Goal: Answer question/provide support: Share knowledge or assist other users

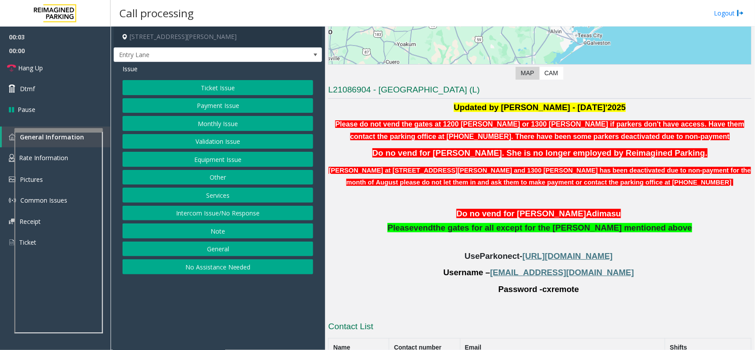
scroll to position [221, 0]
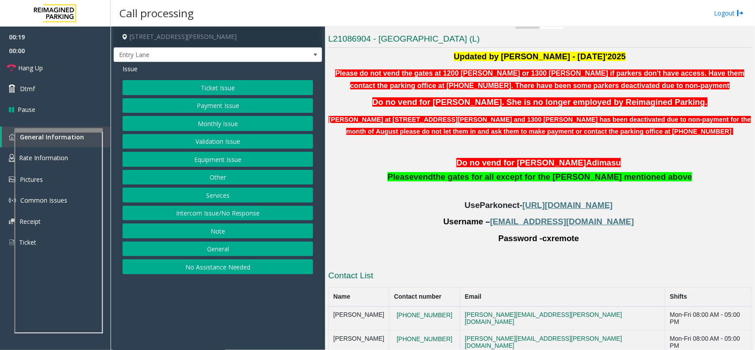
click at [268, 122] on button "Monthly Issue" at bounding box center [217, 123] width 191 height 15
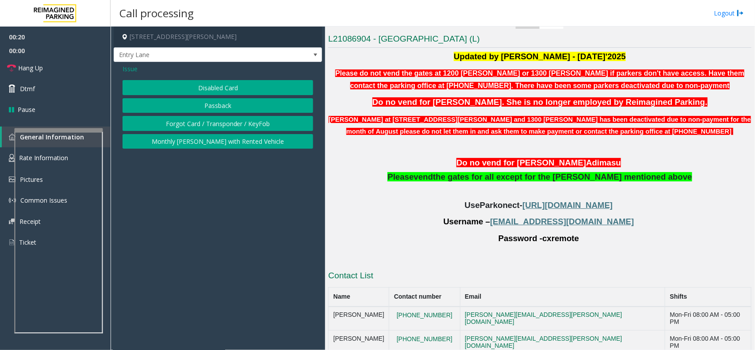
click at [265, 86] on button "Disabled Card" at bounding box center [217, 87] width 191 height 15
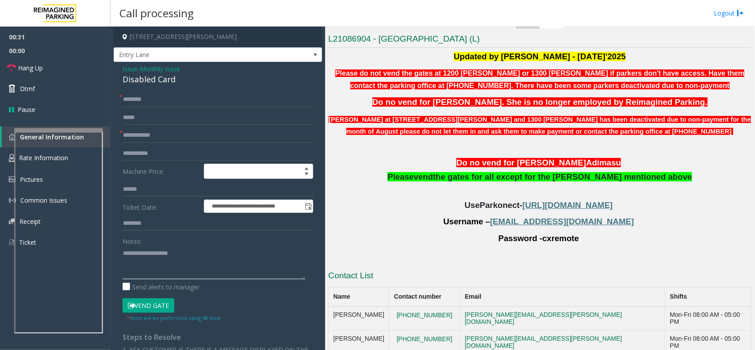
click at [166, 257] on textarea at bounding box center [213, 262] width 183 height 33
click at [172, 82] on div "Disabled Card" at bounding box center [217, 79] width 191 height 12
copy div "Disabled Card"
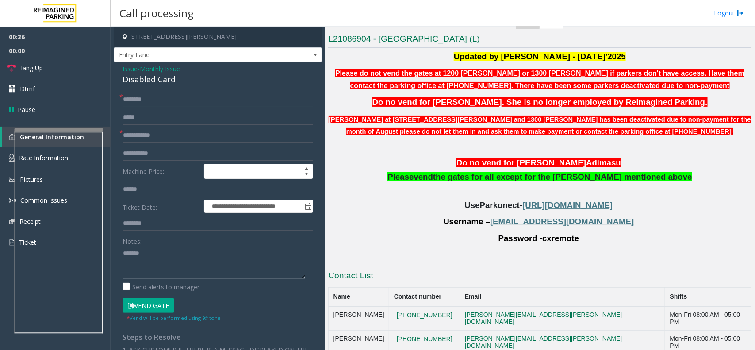
click at [153, 253] on textarea at bounding box center [213, 262] width 183 height 33
paste textarea "**********"
type textarea "**********"
drag, startPoint x: 447, startPoint y: 118, endPoint x: 563, endPoint y: 119, distance: 115.8
click at [563, 119] on font "[PERSON_NAME] at [STREET_ADDRESS][PERSON_NAME] and 1300 [PERSON_NAME] has been …" at bounding box center [539, 125] width 422 height 19
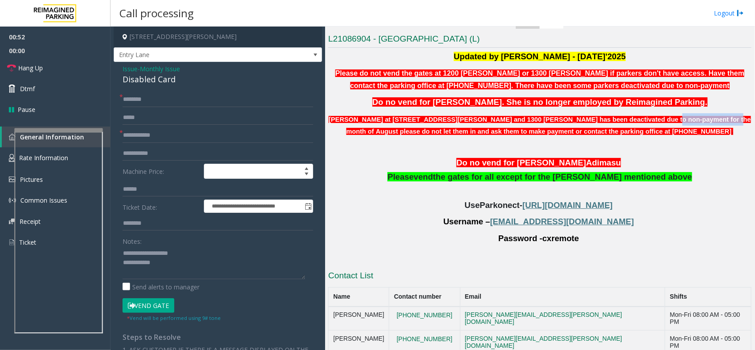
drag, startPoint x: 600, startPoint y: 119, endPoint x: 651, endPoint y: 123, distance: 51.0
click at [651, 123] on p "[PERSON_NAME] at [STREET_ADDRESS][PERSON_NAME] and 1300 [PERSON_NAME] has been …" at bounding box center [539, 125] width 423 height 24
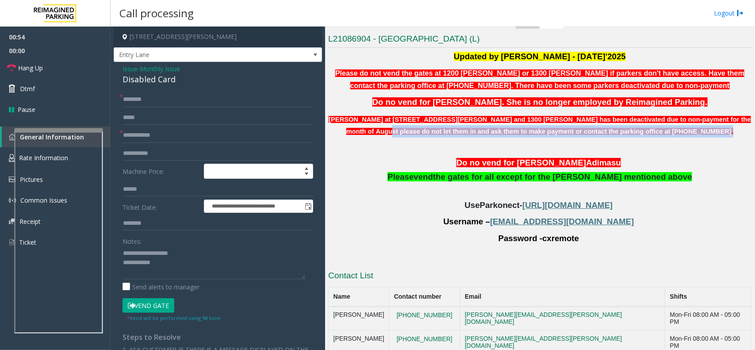
drag, startPoint x: 694, startPoint y: 118, endPoint x: 708, endPoint y: 131, distance: 19.4
click at [708, 131] on p "[PERSON_NAME] at [STREET_ADDRESS][PERSON_NAME] and 1300 [PERSON_NAME] has been …" at bounding box center [539, 125] width 423 height 24
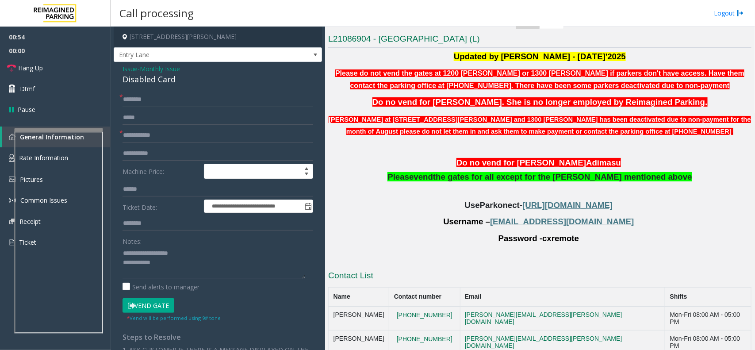
click at [635, 141] on div "Updated by [PERSON_NAME] - [DATE]'2025 Please do not vend the gates at 1200 [PE…" at bounding box center [539, 156] width 423 height 210
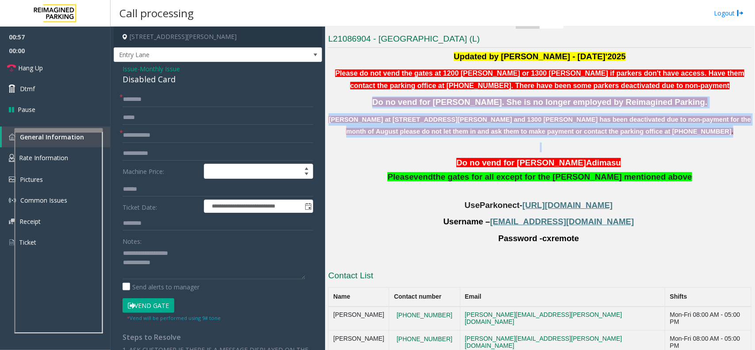
drag, startPoint x: 634, startPoint y: 137, endPoint x: 346, endPoint y: 105, distance: 290.1
click at [346, 105] on div "Updated by [PERSON_NAME] - [DATE]'2025 Please do not vend the gates at 1200 [PE…" at bounding box center [539, 156] width 423 height 210
click at [375, 104] on p "Do no vend for [PERSON_NAME]. She is no longer employed by Reimagined Parking." at bounding box center [539, 102] width 423 height 12
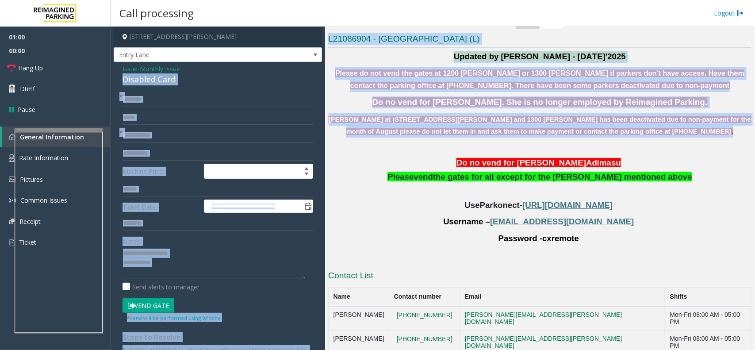
drag, startPoint x: 613, startPoint y: 129, endPoint x: 306, endPoint y: 73, distance: 311.8
click at [306, 73] on div "**********" at bounding box center [433, 188] width 644 height 323
click at [375, 88] on p "Please do not vend the gates at 1200 [PERSON_NAME] or 1300 [PERSON_NAME] if par…" at bounding box center [539, 79] width 423 height 24
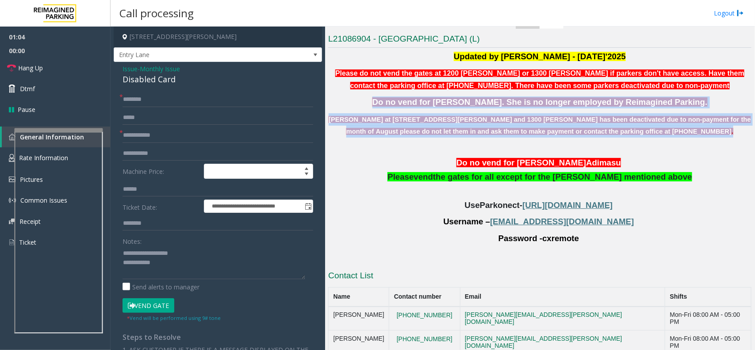
drag, startPoint x: 619, startPoint y: 130, endPoint x: 338, endPoint y: 107, distance: 282.1
click at [338, 107] on div "Updated by [PERSON_NAME] - [DATE]'2025 Please do not vend the gates at 1200 [PE…" at bounding box center [539, 156] width 423 height 210
click at [361, 94] on div "Updated by [PERSON_NAME] - [DATE]'2025 Please do not vend the gates at 1200 [PE…" at bounding box center [539, 156] width 423 height 210
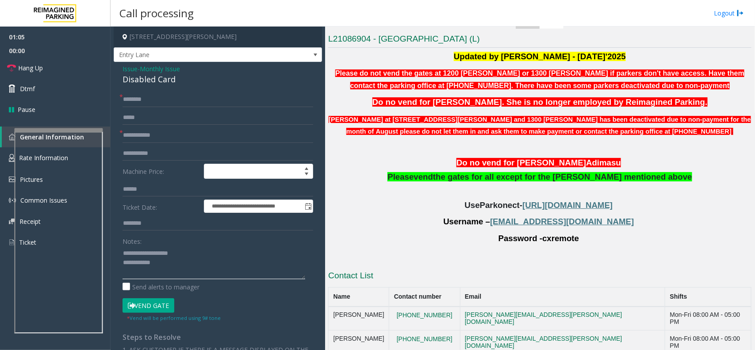
click at [172, 261] on textarea at bounding box center [213, 262] width 183 height 33
click at [189, 145] on form "**********" at bounding box center [217, 207] width 191 height 230
click at [188, 142] on input "text" at bounding box center [217, 135] width 191 height 15
type input "**"
click at [195, 95] on input "*" at bounding box center [217, 99] width 191 height 15
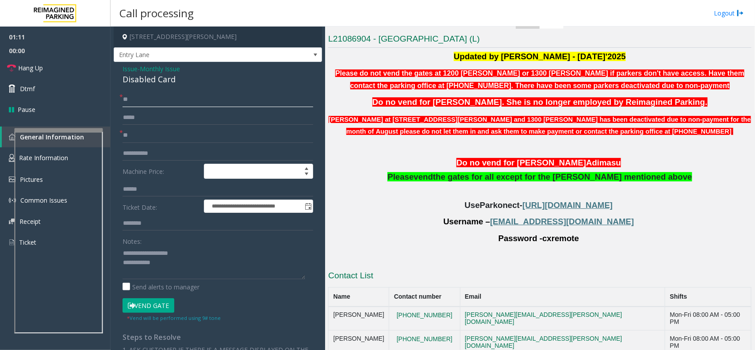
type input "**"
click at [195, 259] on textarea at bounding box center [213, 262] width 183 height 33
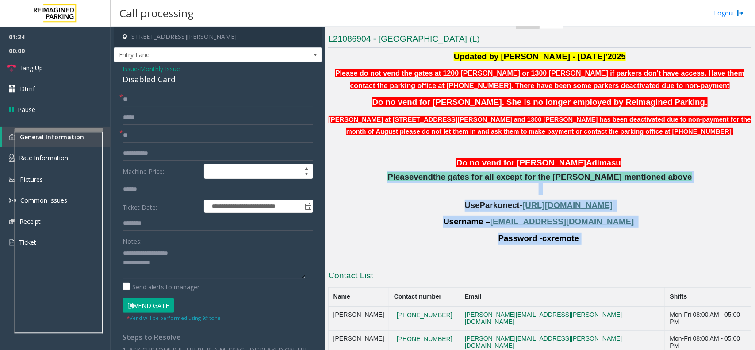
drag, startPoint x: 408, startPoint y: 171, endPoint x: 587, endPoint y: 240, distance: 191.8
click at [587, 240] on div "Updated by [PERSON_NAME] - [DATE]'2025 Please do not vend the gates at 1200 [PE…" at bounding box center [539, 156] width 423 height 210
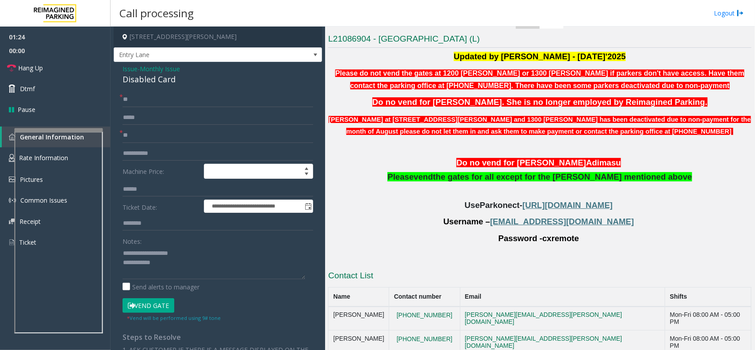
click at [573, 246] on div "Updated by [PERSON_NAME] - [DATE]'2025 Please do not vend the gates at 1200 [PE…" at bounding box center [539, 156] width 423 height 210
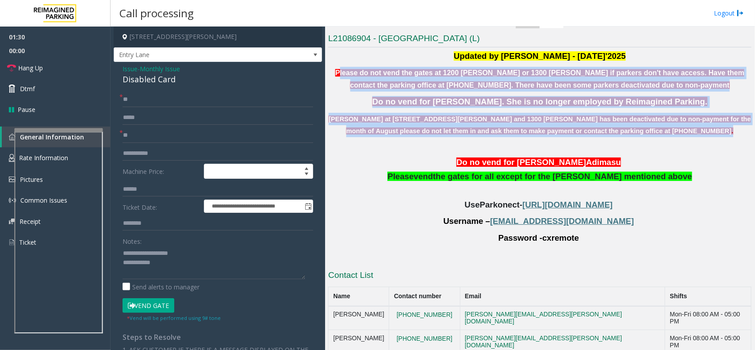
drag, startPoint x: 625, startPoint y: 130, endPoint x: 332, endPoint y: 68, distance: 300.4
click at [332, 68] on div "Updated by [PERSON_NAME] - [DATE]'2025 Please do not vend the gates at 1200 [PE…" at bounding box center [539, 155] width 423 height 210
click at [350, 87] on p "Please do not vend the gates at 1200 [PERSON_NAME] or 1300 [PERSON_NAME] if par…" at bounding box center [539, 79] width 423 height 24
drag, startPoint x: 326, startPoint y: 71, endPoint x: 563, endPoint y: 163, distance: 253.6
click at [563, 163] on div "Main Revenue Control Manufacturer: TIBA ← Move left → Move right ↑ Move up ↓ Mo…" at bounding box center [539, 188] width 429 height 323
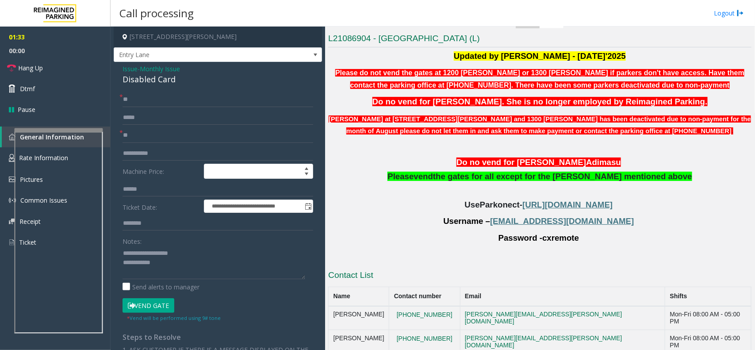
click at [600, 160] on p "Do no vend for [PERSON_NAME] Ad imasu" at bounding box center [539, 162] width 423 height 12
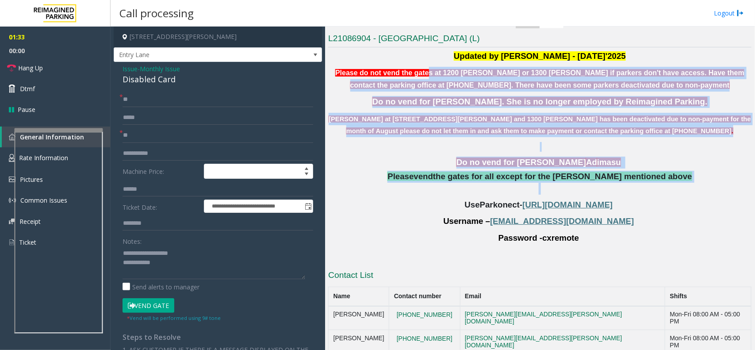
drag, startPoint x: 663, startPoint y: 182, endPoint x: 368, endPoint y: 71, distance: 315.0
click at [399, 76] on div "Updated by [PERSON_NAME] - [DATE]'2025 Please do not vend the gates at 1200 [PE…" at bounding box center [539, 155] width 423 height 210
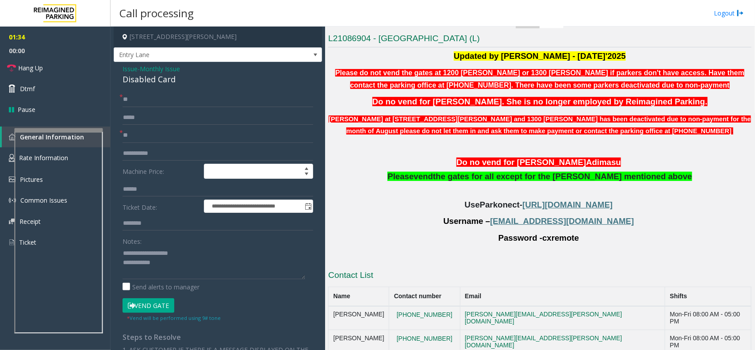
click at [341, 68] on span "Please do not vend the gates at 1200 [PERSON_NAME] or 1300 [PERSON_NAME] if par…" at bounding box center [539, 79] width 409 height 22
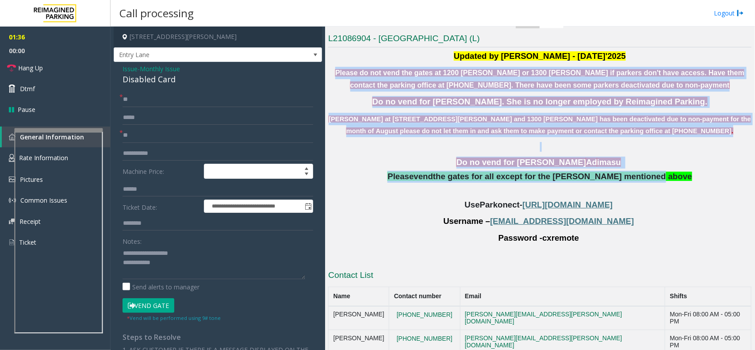
drag, startPoint x: 328, startPoint y: 72, endPoint x: 658, endPoint y: 169, distance: 343.5
click at [658, 169] on div "Updated by [PERSON_NAME] - [DATE]'2025 Please do not vend the gates at 1200 [PE…" at bounding box center [539, 155] width 423 height 210
click at [632, 155] on div "Do no vend for [PERSON_NAME] Ad imasu Please vend the gates for all except for …" at bounding box center [539, 168] width 423 height 53
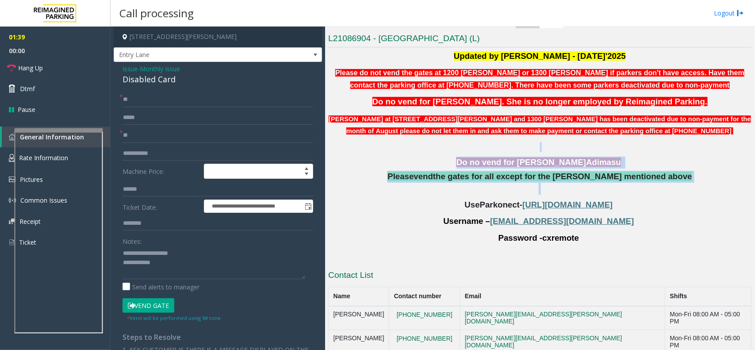
drag, startPoint x: 681, startPoint y: 182, endPoint x: 420, endPoint y: 140, distance: 264.2
click at [420, 140] on div "Updated by [PERSON_NAME] - [DATE]'2025 Please do not vend the gates at 1200 [PE…" at bounding box center [539, 155] width 423 height 210
drag, startPoint x: 407, startPoint y: 164, endPoint x: 672, endPoint y: 188, distance: 266.2
click at [672, 188] on div "Do no vend for [PERSON_NAME] Ad imasu Please vend the gates for all except for …" at bounding box center [539, 168] width 423 height 53
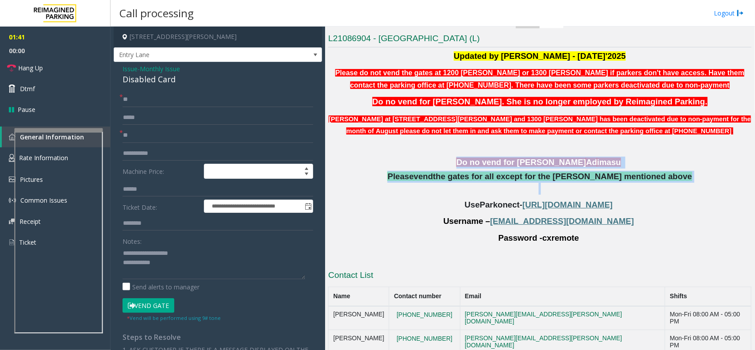
click at [671, 188] on p "Please vend the gates for all except for the [PERSON_NAME] mentioned above" at bounding box center [539, 182] width 423 height 23
drag, startPoint x: 670, startPoint y: 184, endPoint x: 438, endPoint y: 151, distance: 234.4
click at [438, 151] on div "Do no vend for [PERSON_NAME] Ad imasu Please vend the gates for all except for …" at bounding box center [539, 168] width 423 height 53
click at [438, 151] on p at bounding box center [539, 147] width 423 height 10
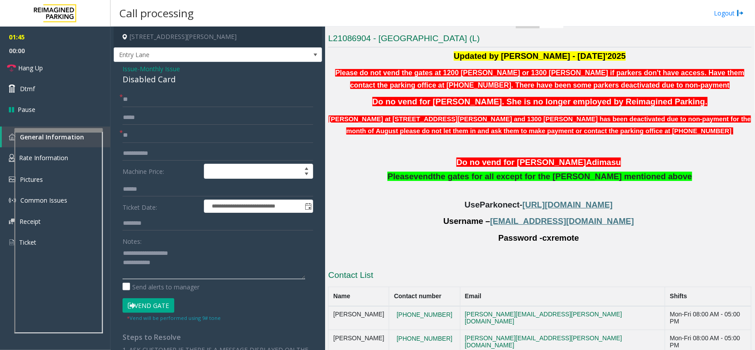
click at [223, 259] on textarea at bounding box center [213, 262] width 183 height 33
click at [181, 136] on input "**" at bounding box center [217, 135] width 191 height 15
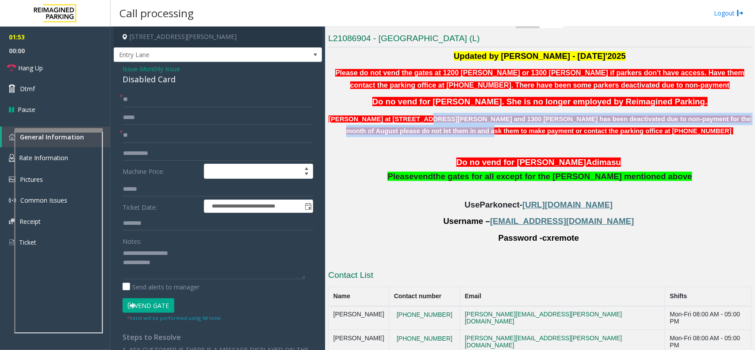
drag, startPoint x: 404, startPoint y: 119, endPoint x: 511, endPoint y: 127, distance: 107.3
click at [511, 127] on font "[PERSON_NAME] at [STREET_ADDRESS][PERSON_NAME] and 1300 [PERSON_NAME] has been …" at bounding box center [539, 124] width 422 height 19
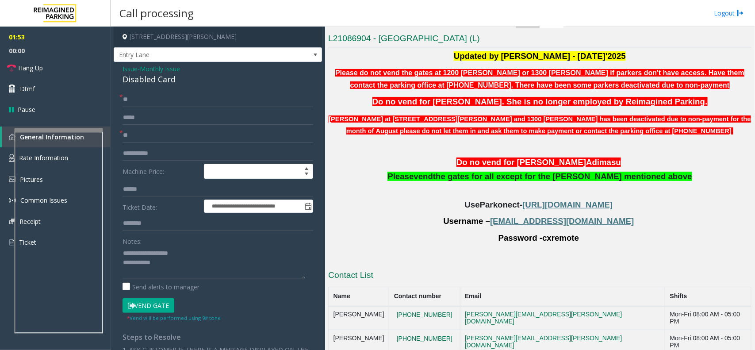
click at [544, 125] on span "[PERSON_NAME] at [STREET_ADDRESS][PERSON_NAME] and 1300 [PERSON_NAME] has been …" at bounding box center [539, 125] width 422 height 22
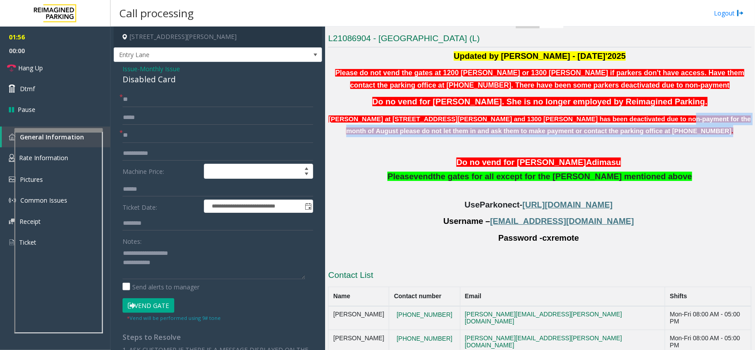
drag, startPoint x: 613, startPoint y: 118, endPoint x: 738, endPoint y: 131, distance: 126.2
click at [738, 131] on p "[PERSON_NAME] at [STREET_ADDRESS][PERSON_NAME] and 1300 [PERSON_NAME] has been …" at bounding box center [539, 125] width 423 height 24
click at [681, 142] on p at bounding box center [539, 147] width 423 height 10
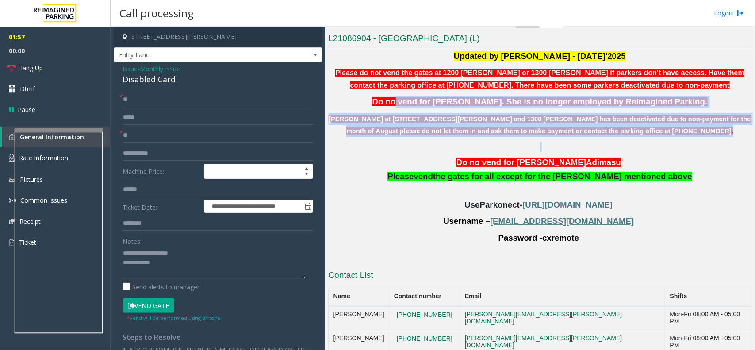
drag, startPoint x: 613, startPoint y: 124, endPoint x: 405, endPoint y: 96, distance: 209.2
click at [408, 96] on div "Updated by [PERSON_NAME] - [DATE]'2025 Please do not vend the gates at 1200 [PE…" at bounding box center [539, 155] width 423 height 210
click at [387, 140] on div "Updated by [PERSON_NAME] - [DATE]'2025 Please do not vend the gates at 1200 [PE…" at bounding box center [539, 155] width 423 height 210
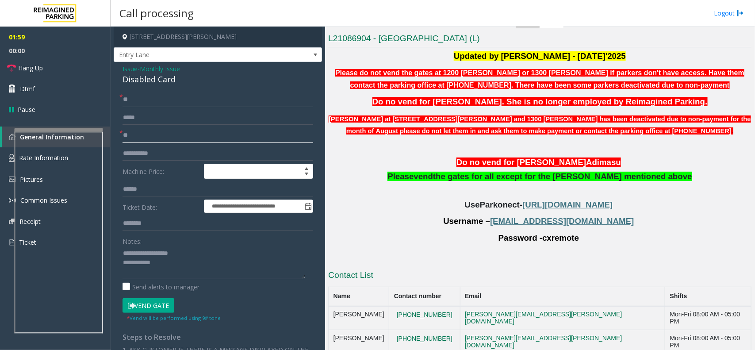
click at [152, 136] on input "**" at bounding box center [217, 135] width 191 height 15
type input "*"
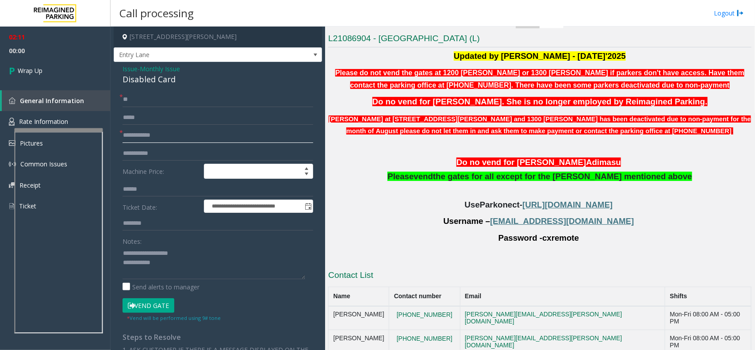
click at [152, 136] on input "text" at bounding box center [217, 135] width 191 height 15
type input "**"
click at [173, 278] on textarea at bounding box center [213, 262] width 183 height 33
type textarea "**********"
click at [67, 83] on link "Wrap Up" at bounding box center [55, 70] width 111 height 26
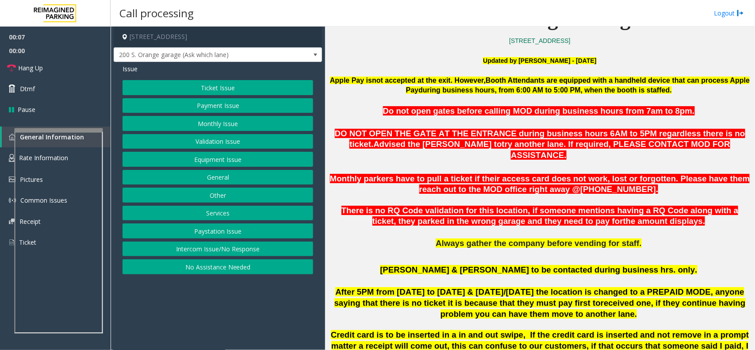
scroll to position [276, 0]
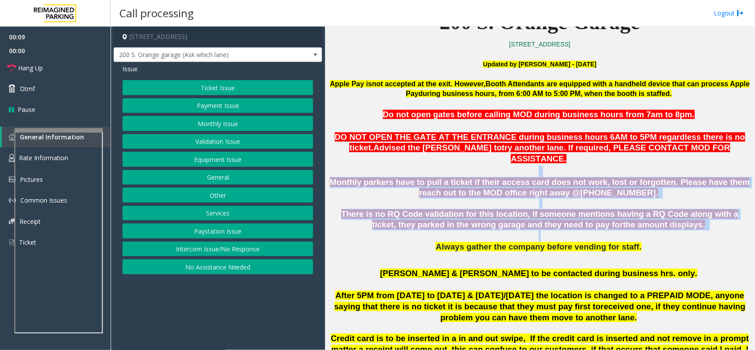
drag, startPoint x: 659, startPoint y: 220, endPoint x: 447, endPoint y: 118, distance: 234.7
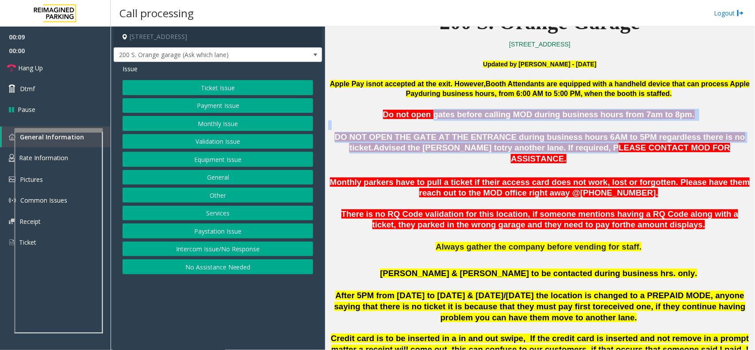
drag, startPoint x: 447, startPoint y: 118, endPoint x: 441, endPoint y: 116, distance: 6.6
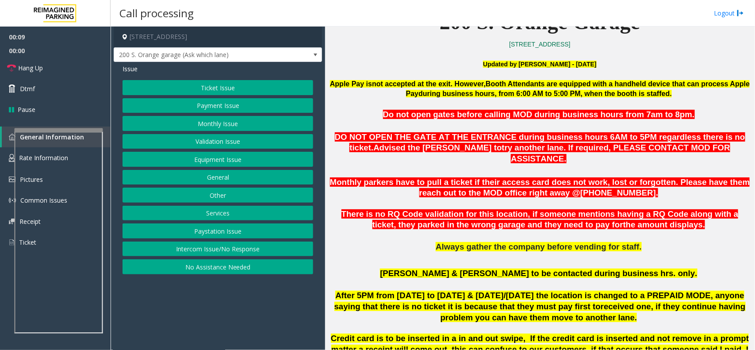
click at [429, 118] on span "Do not open gates before calling MOD during business hours from 7am to 8pm" at bounding box center [537, 114] width 309 height 9
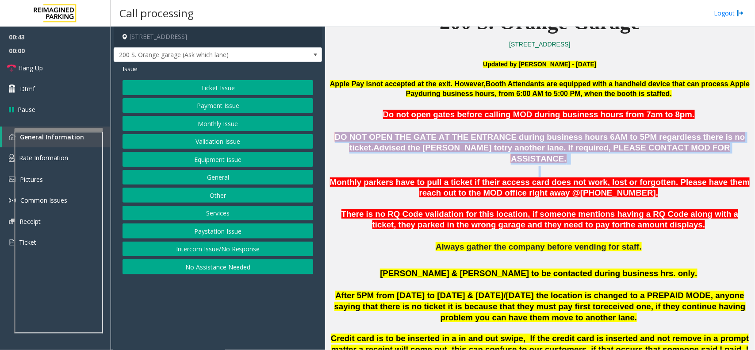
drag, startPoint x: 659, startPoint y: 148, endPoint x: 441, endPoint y: 122, distance: 220.0
click at [519, 129] on p at bounding box center [539, 125] width 423 height 10
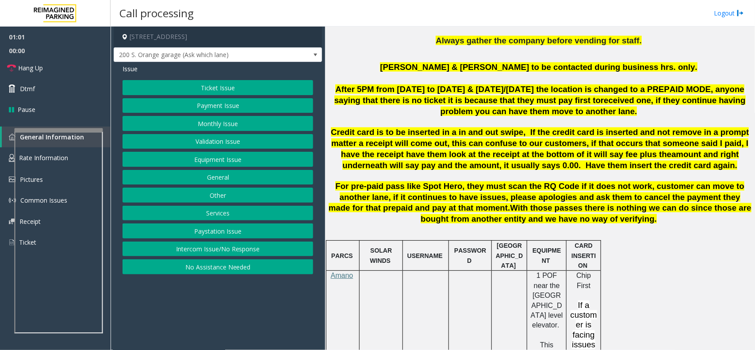
scroll to position [402, 0]
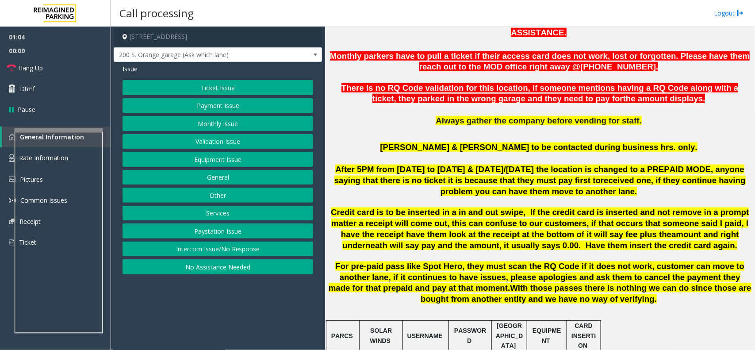
click at [233, 164] on button "Equipment Issue" at bounding box center [217, 159] width 191 height 15
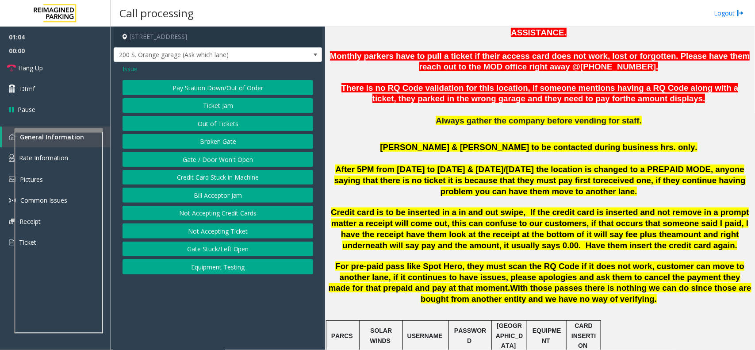
click at [233, 158] on button "Gate / Door Won't Open" at bounding box center [217, 159] width 191 height 15
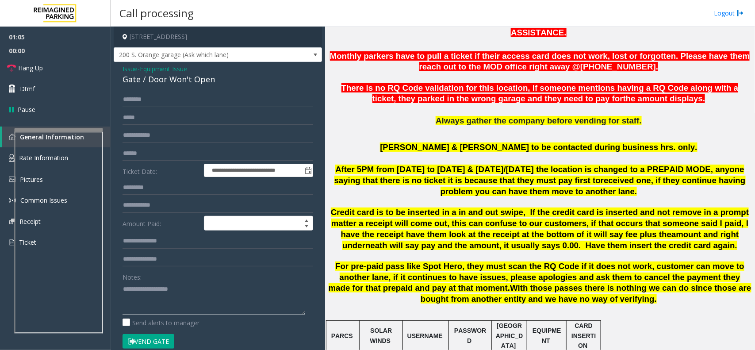
click at [193, 297] on textarea at bounding box center [213, 298] width 183 height 33
click at [32, 60] on link "Hang Up" at bounding box center [55, 67] width 111 height 21
click at [161, 285] on textarea at bounding box center [213, 298] width 183 height 33
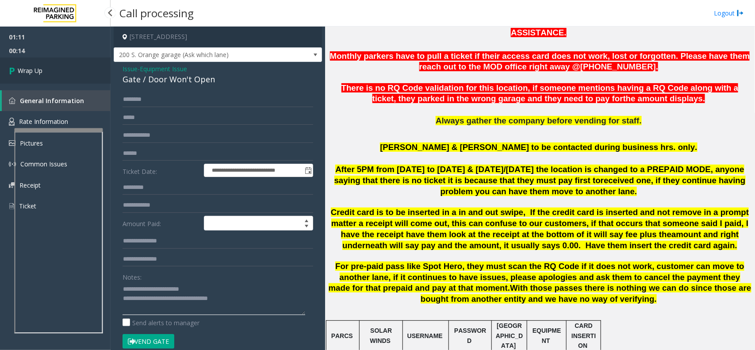
type textarea "**********"
click at [43, 66] on link "Wrap Up" at bounding box center [55, 70] width 111 height 26
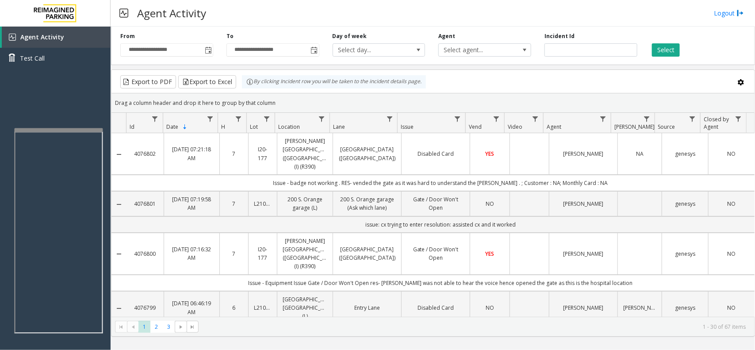
drag, startPoint x: 274, startPoint y: 100, endPoint x: 242, endPoint y: 71, distance: 43.5
click at [242, 71] on kendo-grid "Export to PDF Export to Excel By clicking Incident row you will be taken to the…" at bounding box center [433, 202] width 644 height 267
click at [277, 101] on div "Drag a column header and drop it here to group by that column" at bounding box center [432, 102] width 643 height 15
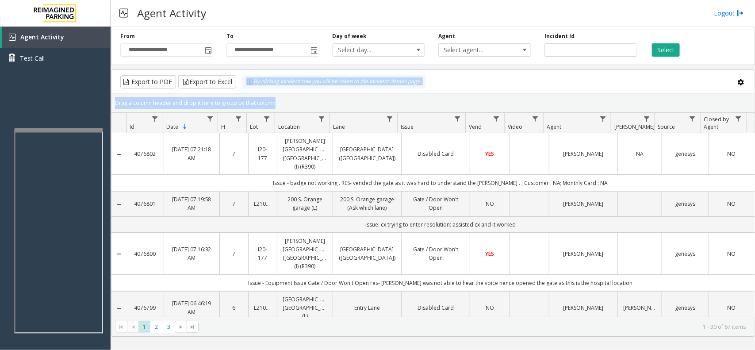
drag, startPoint x: 277, startPoint y: 101, endPoint x: 252, endPoint y: 85, distance: 29.6
click at [252, 85] on kendo-grid "Export to PDF Export to Excel By clicking Incident row you will be taken to the…" at bounding box center [433, 202] width 644 height 267
click at [277, 106] on div "Drag a column header and drop it here to group by that column" at bounding box center [432, 102] width 643 height 15
drag, startPoint x: 277, startPoint y: 106, endPoint x: 249, endPoint y: 88, distance: 33.5
click at [249, 88] on kendo-grid "Export to PDF Export to Excel By clicking Incident row you will be taken to the…" at bounding box center [433, 202] width 644 height 267
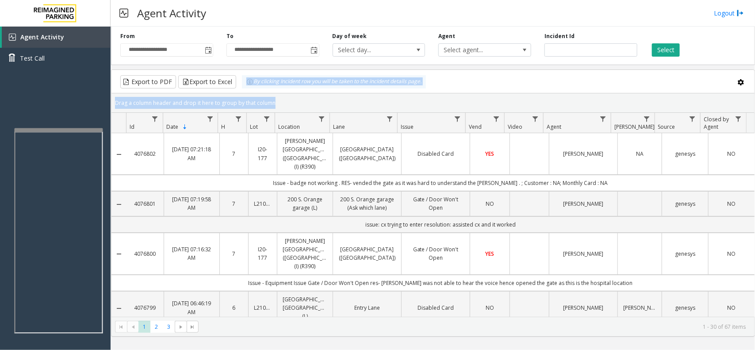
click at [271, 98] on div "Drag a column header and drop it here to group by that column" at bounding box center [432, 102] width 643 height 15
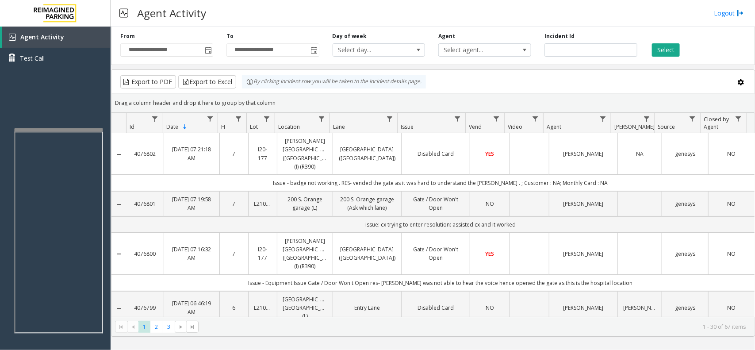
drag, startPoint x: 273, startPoint y: 102, endPoint x: 273, endPoint y: 94, distance: 7.5
click at [273, 94] on kendo-grid-group-panel "Drag a column header and drop it here to group by that column" at bounding box center [432, 102] width 643 height 19
click at [284, 94] on kendo-grid-group-panel "Drag a column header and drop it here to group by that column" at bounding box center [432, 102] width 643 height 19
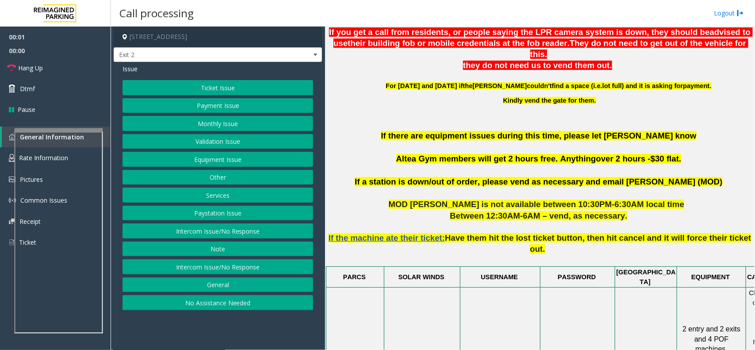
scroll to position [387, 0]
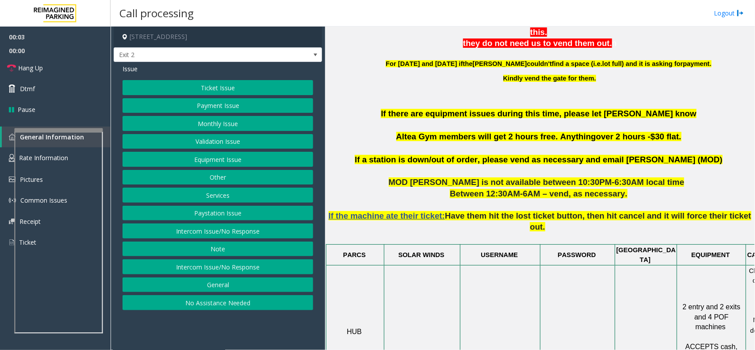
click at [180, 135] on button "Validation Issue" at bounding box center [217, 141] width 191 height 15
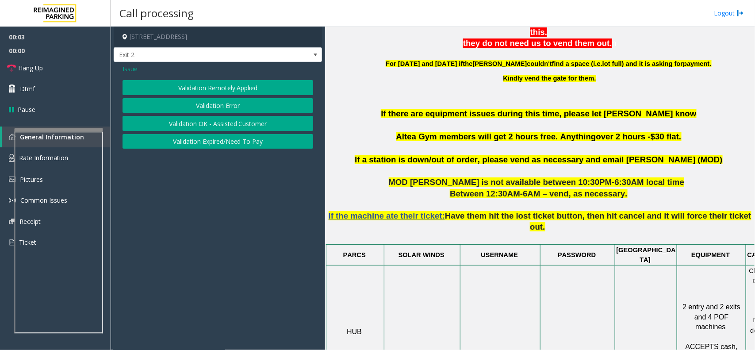
click at [208, 104] on button "Validation Error" at bounding box center [217, 105] width 191 height 15
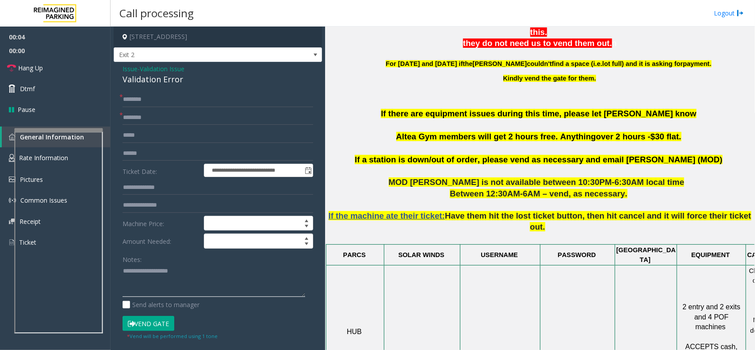
click at [183, 276] on textarea at bounding box center [213, 280] width 183 height 33
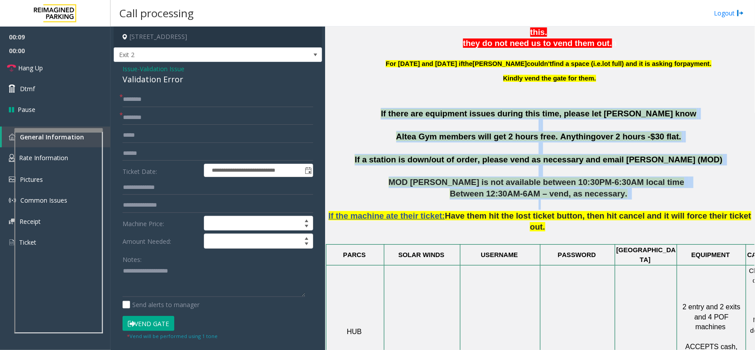
drag, startPoint x: 370, startPoint y: 104, endPoint x: 670, endPoint y: 199, distance: 313.8
click at [670, 199] on p "If the machine ate their ticket: Have them hit the lost ticket button, then hit…" at bounding box center [539, 221] width 423 height 44
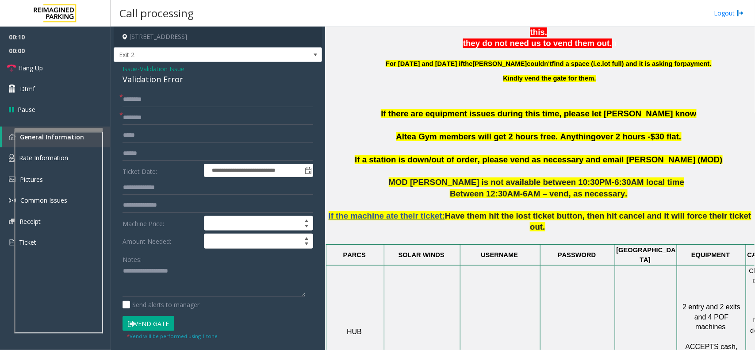
click at [608, 189] on span "Between 12:30AM-6AM – vend, as necessary." at bounding box center [538, 193] width 177 height 9
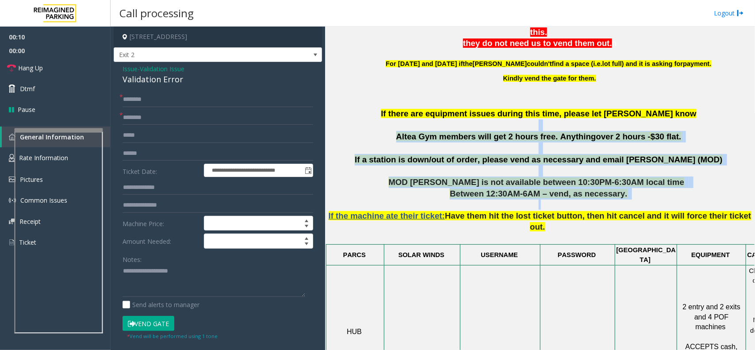
drag, startPoint x: 628, startPoint y: 190, endPoint x: 435, endPoint y: 104, distance: 211.7
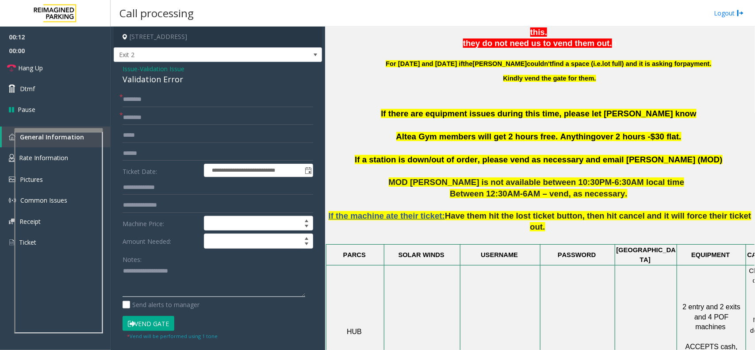
click at [175, 270] on textarea at bounding box center [213, 280] width 183 height 33
click at [172, 84] on div "Validation Error" at bounding box center [217, 79] width 191 height 12
copy div "Validation Error"
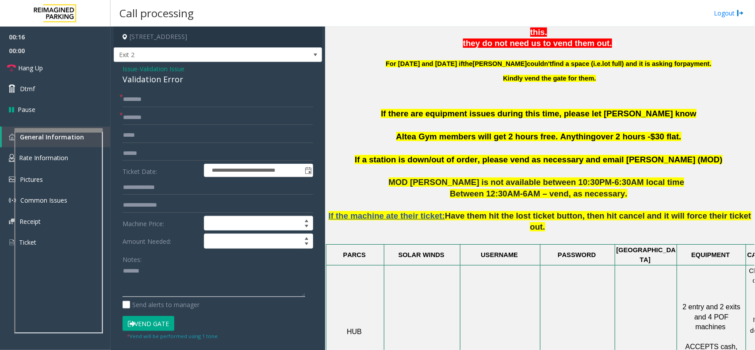
click at [175, 277] on textarea at bounding box center [213, 280] width 183 height 33
paste textarea "**********"
type textarea "**********"
click at [175, 112] on input "text" at bounding box center [217, 117] width 191 height 15
copy span "Altea Gym"
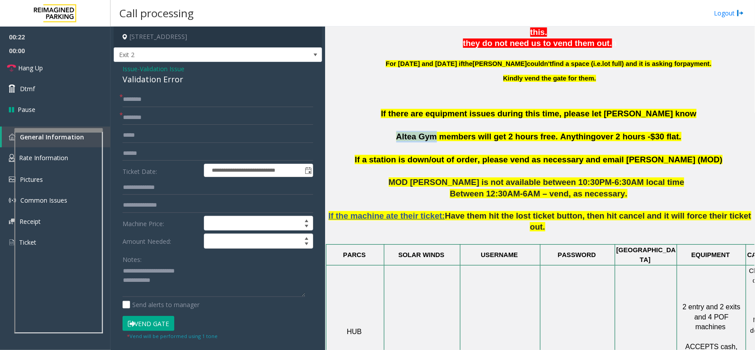
drag, startPoint x: 443, startPoint y: 130, endPoint x: 409, endPoint y: 128, distance: 34.1
click at [409, 132] on span "Altea Gym members will get 2 hours free. Anything" at bounding box center [496, 136] width 200 height 9
click at [161, 126] on form "**********" at bounding box center [217, 216] width 191 height 248
click at [169, 110] on input "text" at bounding box center [217, 117] width 191 height 15
paste input "*********"
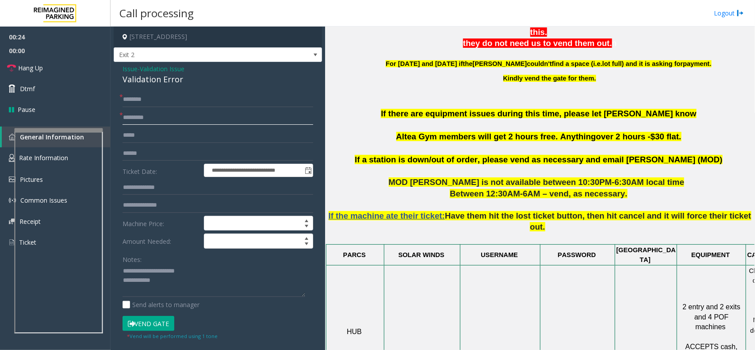
type input "*********"
click at [175, 290] on textarea at bounding box center [213, 280] width 183 height 33
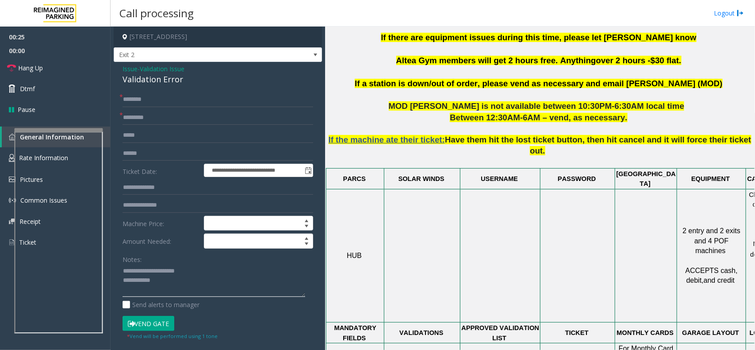
scroll to position [608, 0]
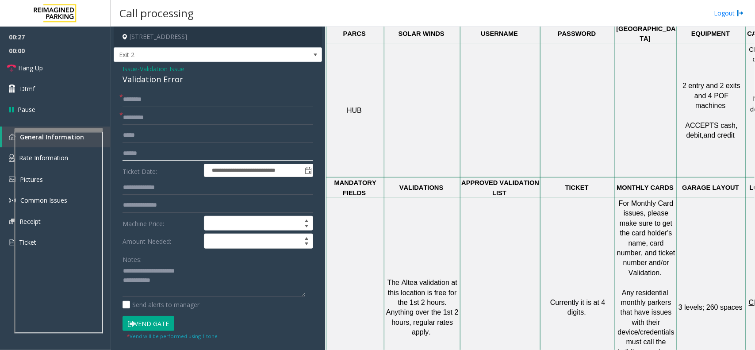
click at [154, 155] on input "text" at bounding box center [217, 153] width 191 height 15
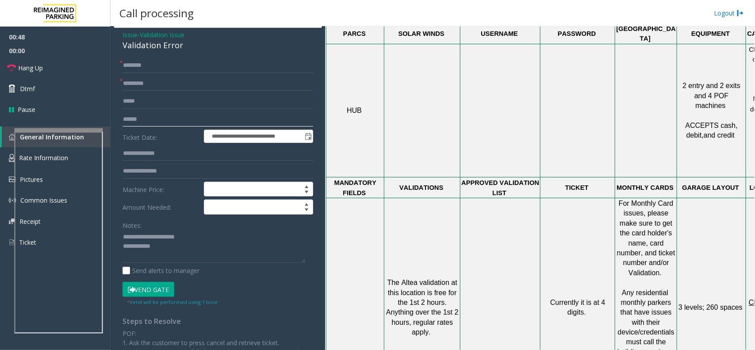
scroll to position [32, 0]
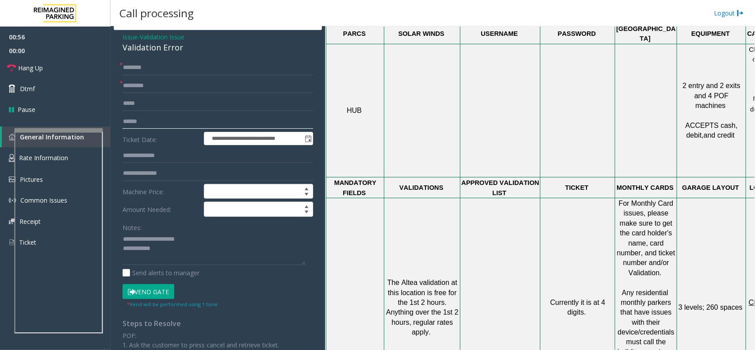
type input "******"
click at [179, 248] on textarea at bounding box center [213, 248] width 183 height 33
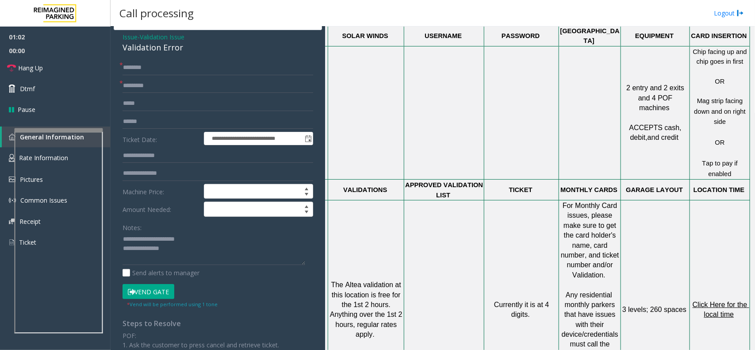
drag, startPoint x: 391, startPoint y: 239, endPoint x: 531, endPoint y: 230, distance: 140.4
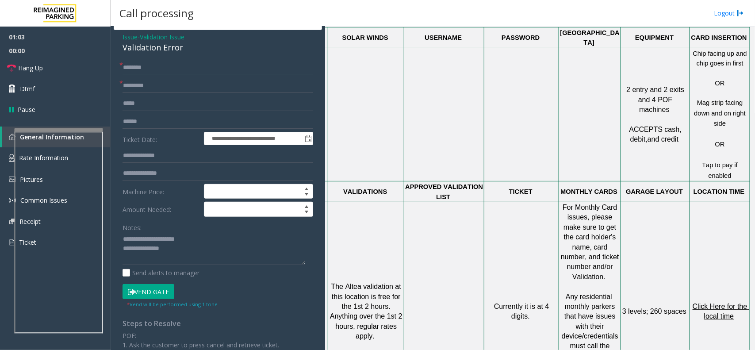
click at [717, 302] on span "Click Here for the local time" at bounding box center [720, 310] width 57 height 17
click at [178, 253] on textarea at bounding box center [213, 248] width 183 height 33
type textarea "**********"
click at [202, 73] on input "text" at bounding box center [217, 67] width 191 height 15
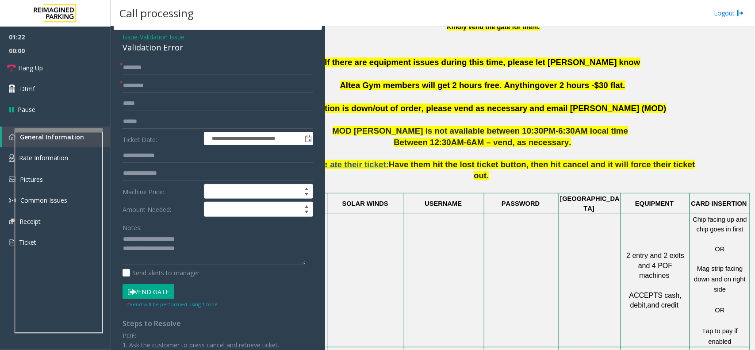
scroll to position [438, 0]
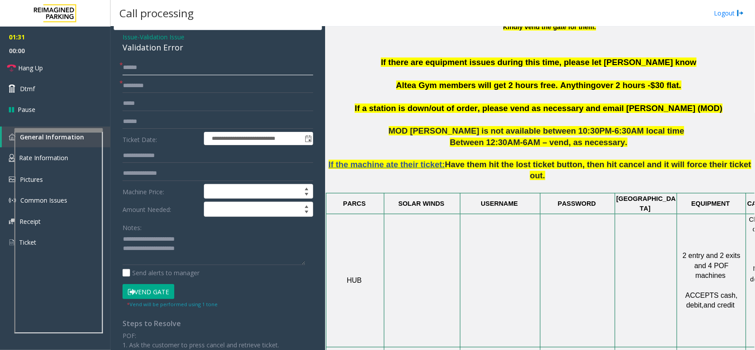
type input "******"
click at [213, 252] on textarea at bounding box center [213, 248] width 183 height 33
click at [156, 297] on button "Vend Gate" at bounding box center [148, 291] width 52 height 15
click at [219, 248] on textarea at bounding box center [213, 248] width 183 height 33
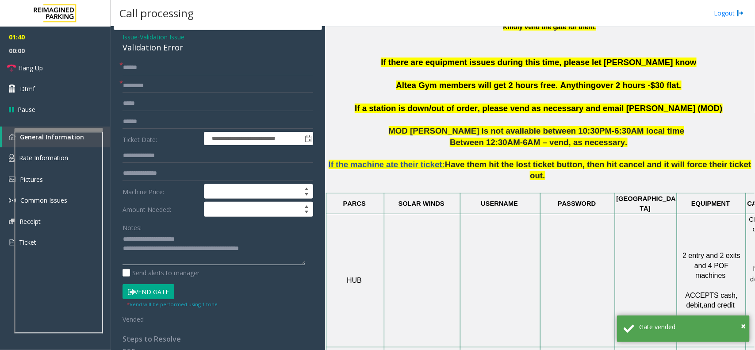
scroll to position [272, 0]
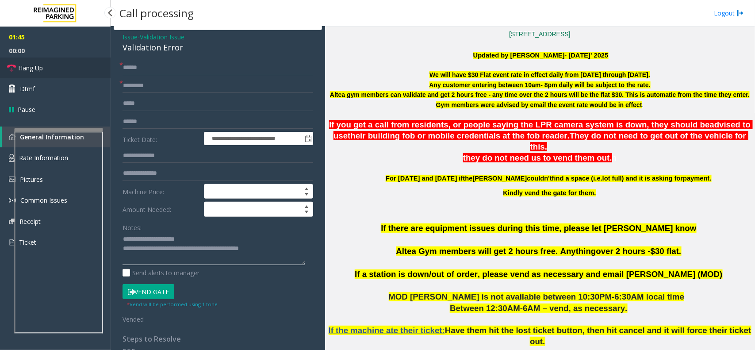
type textarea "**********"
click at [65, 69] on link "Hang Up" at bounding box center [55, 67] width 111 height 21
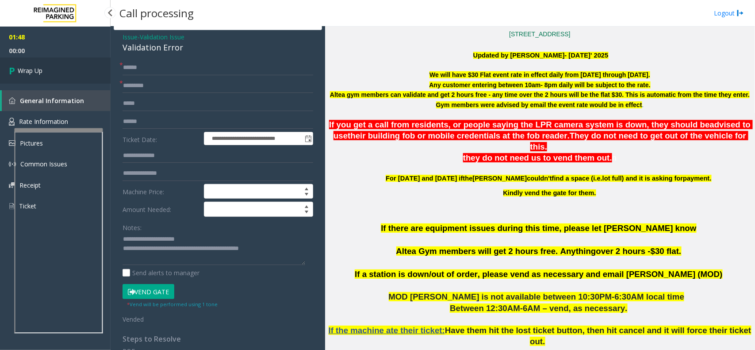
click at [65, 69] on link "Wrap Up" at bounding box center [55, 70] width 111 height 26
